Goal: Navigation & Orientation: Go to known website

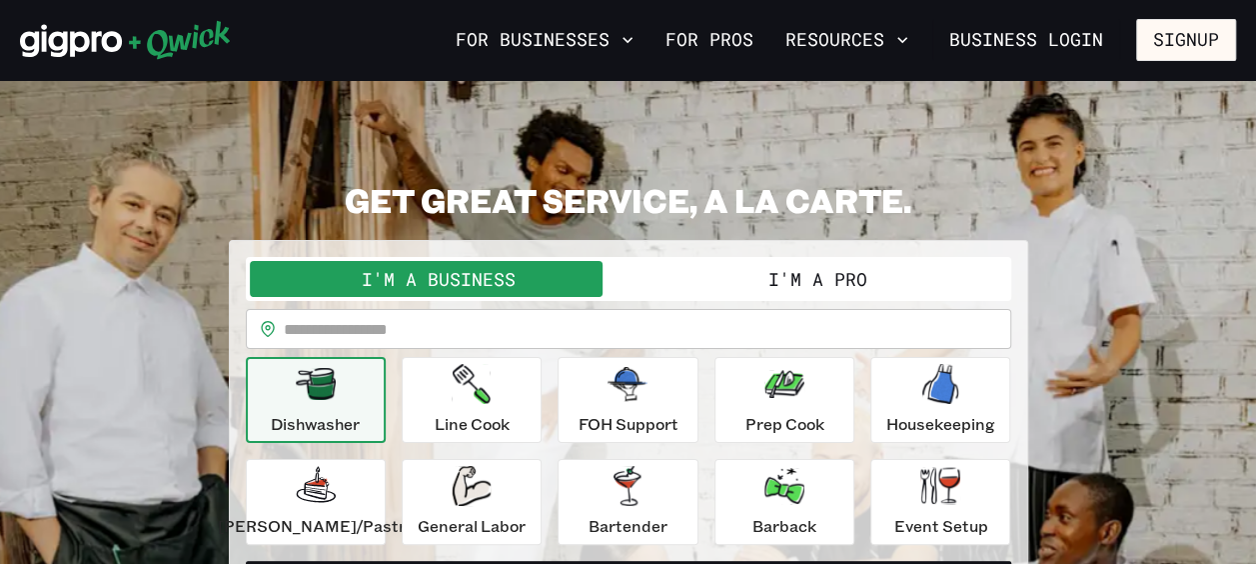
click at [525, 274] on button "I'm a Business" at bounding box center [439, 279] width 379 height 36
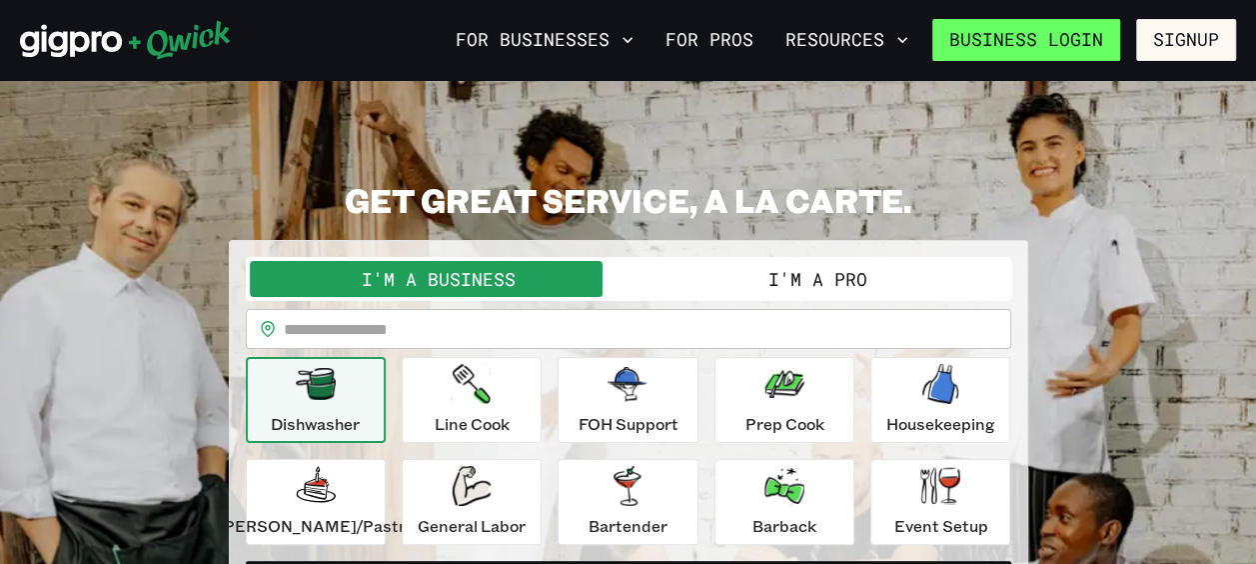
click at [1064, 49] on link "Business Login" at bounding box center [1027, 40] width 188 height 42
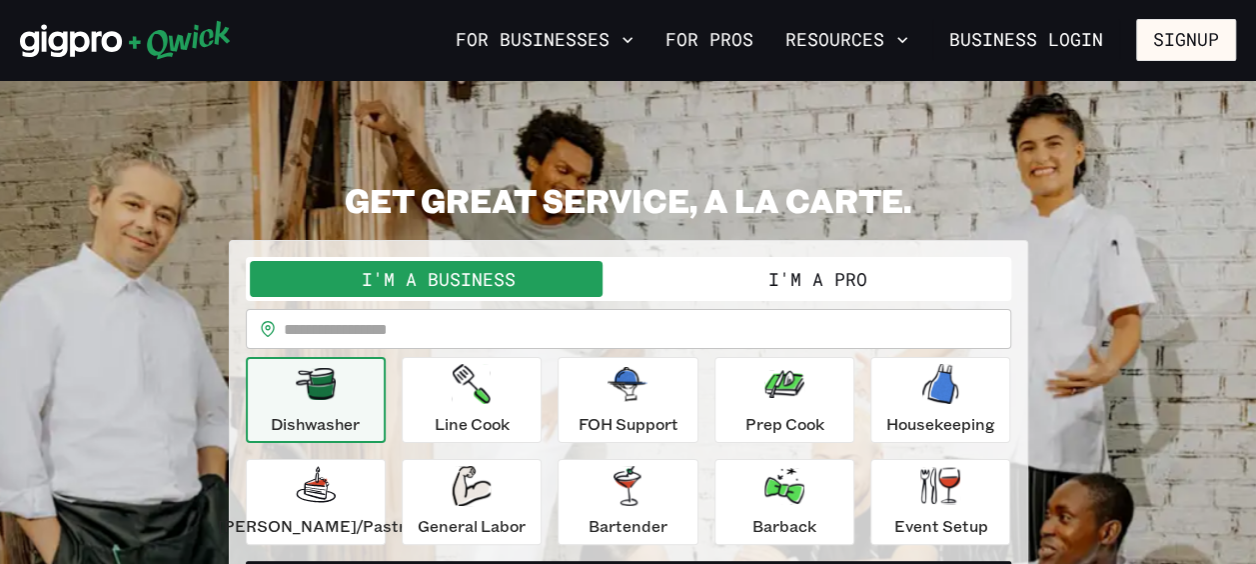
click at [744, 132] on section "**********" at bounding box center [628, 399] width 1256 height 638
